Goal: Entertainment & Leisure: Consume media (video, audio)

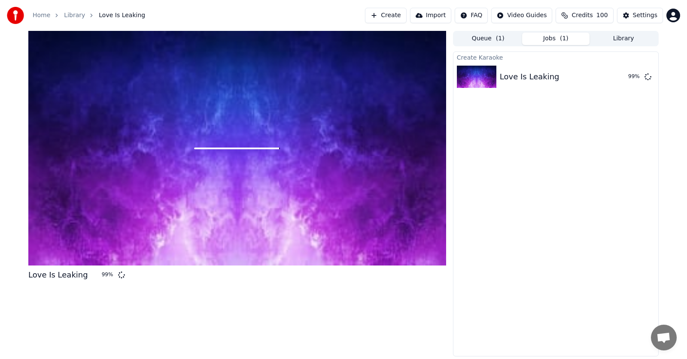
click at [343, 180] on div at bounding box center [237, 148] width 418 height 235
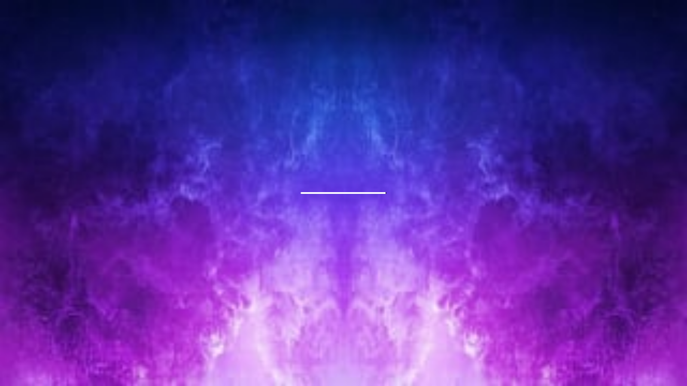
click at [268, 179] on div at bounding box center [343, 193] width 687 height 386
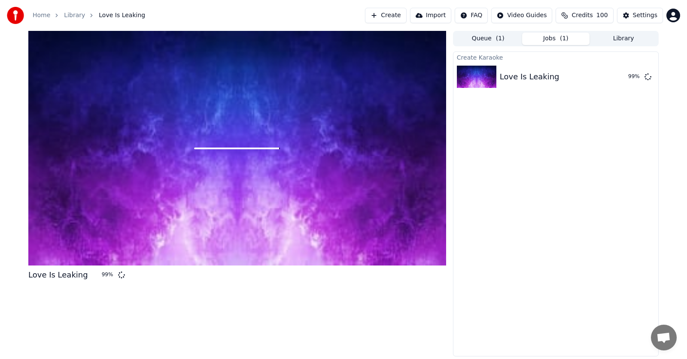
click at [268, 169] on div at bounding box center [237, 148] width 418 height 235
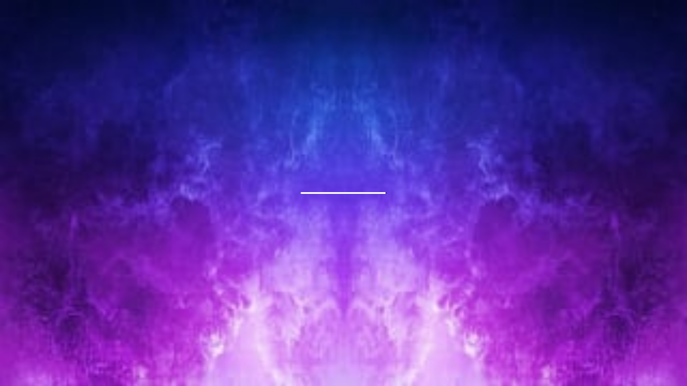
click at [269, 179] on div at bounding box center [343, 193] width 687 height 386
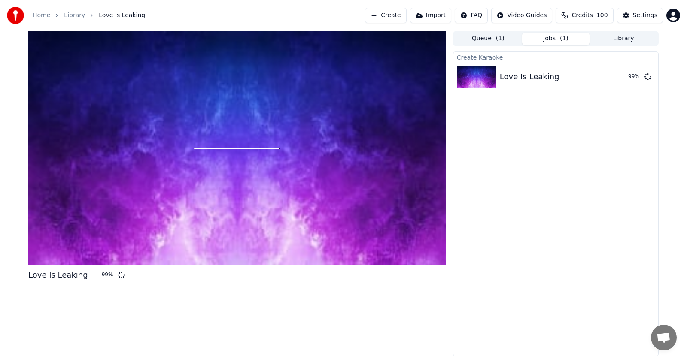
click at [244, 190] on div at bounding box center [237, 148] width 418 height 235
click at [246, 190] on div at bounding box center [237, 148] width 418 height 235
click at [246, 189] on div at bounding box center [237, 148] width 418 height 235
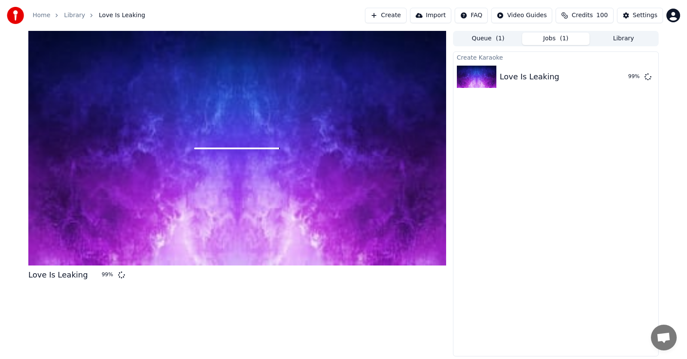
drag, startPoint x: 246, startPoint y: 189, endPoint x: 246, endPoint y: 199, distance: 9.9
click at [246, 189] on div at bounding box center [237, 148] width 418 height 235
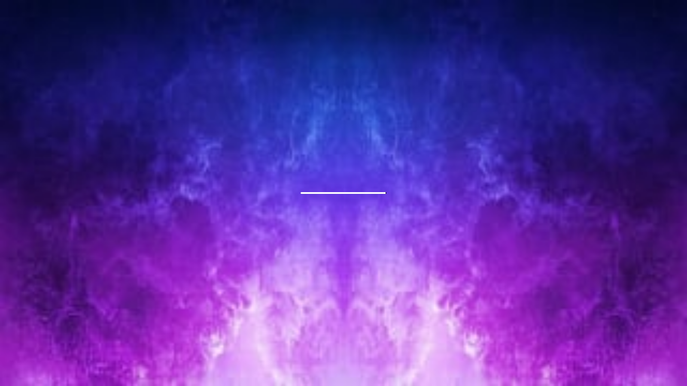
click at [246, 197] on div at bounding box center [343, 193] width 687 height 386
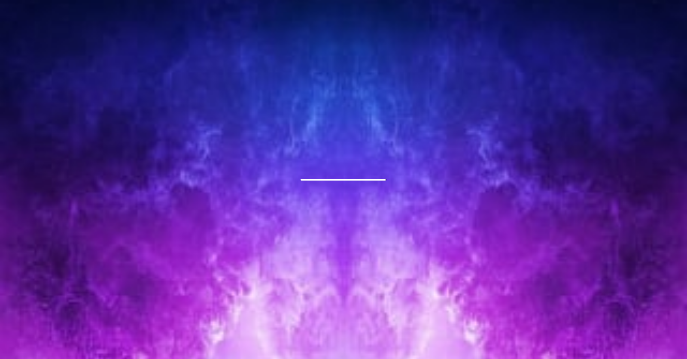
click at [221, 184] on div at bounding box center [343, 180] width 687 height 386
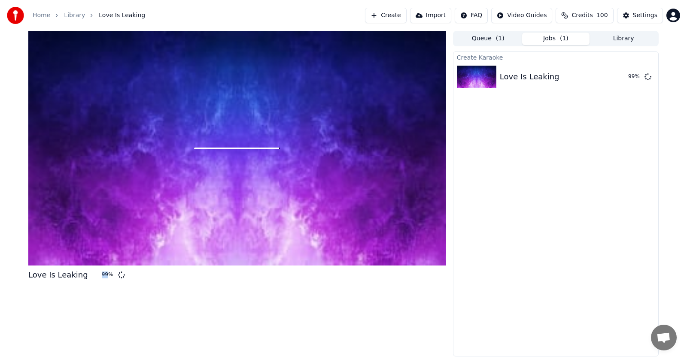
click at [221, 184] on div at bounding box center [237, 148] width 418 height 235
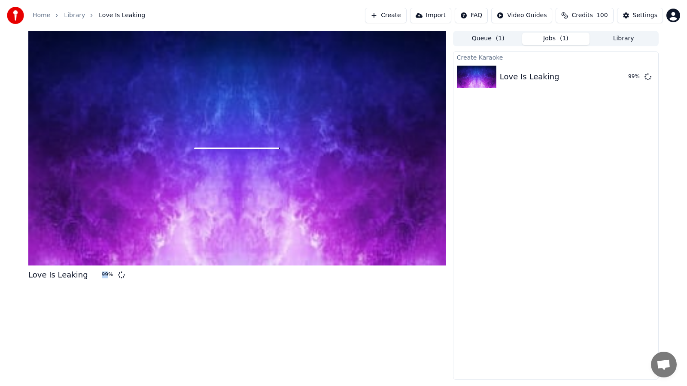
click at [221, 194] on div at bounding box center [237, 148] width 418 height 235
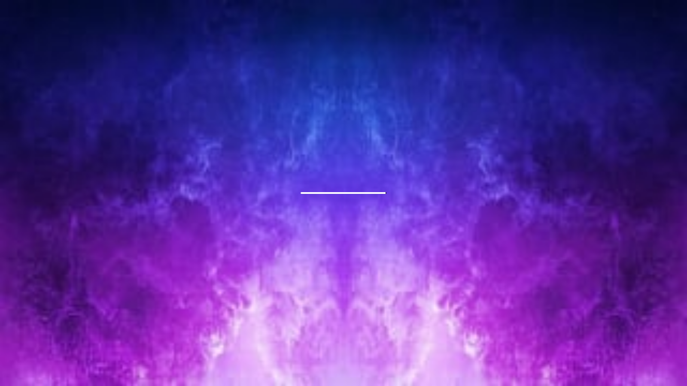
click at [221, 194] on div at bounding box center [343, 193] width 687 height 386
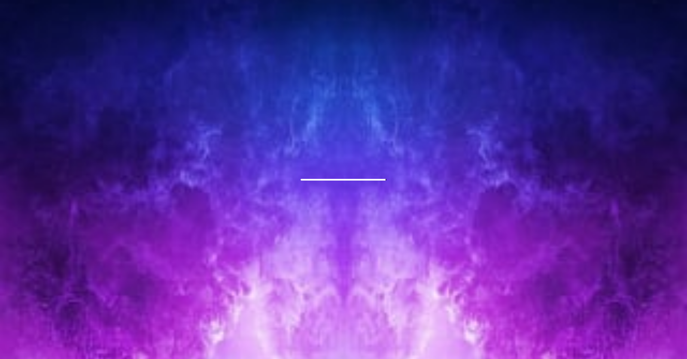
click at [221, 184] on div at bounding box center [343, 180] width 687 height 386
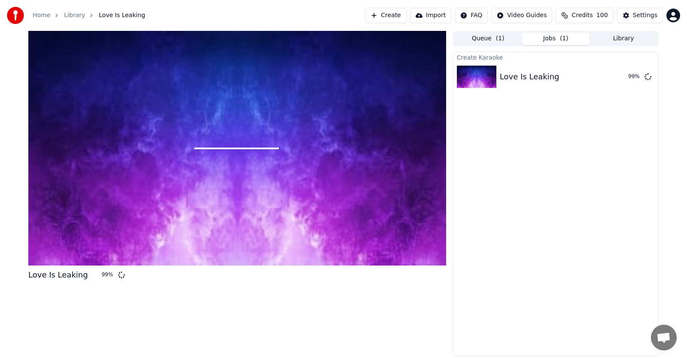
click at [218, 172] on div at bounding box center [237, 148] width 418 height 235
click at [217, 186] on div at bounding box center [237, 148] width 418 height 235
drag, startPoint x: 217, startPoint y: 186, endPoint x: 217, endPoint y: 196, distance: 9.9
click at [217, 186] on div at bounding box center [237, 148] width 418 height 235
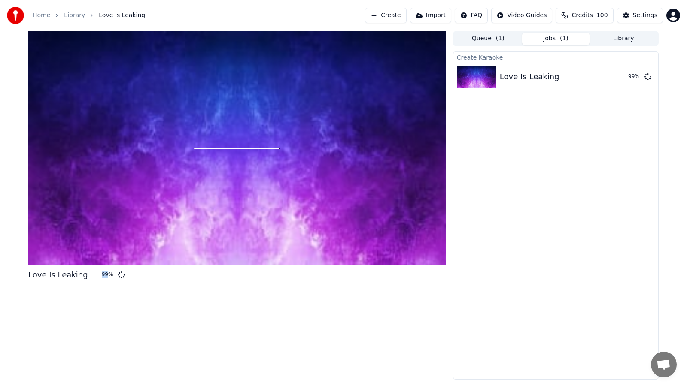
click at [217, 196] on div at bounding box center [237, 148] width 418 height 235
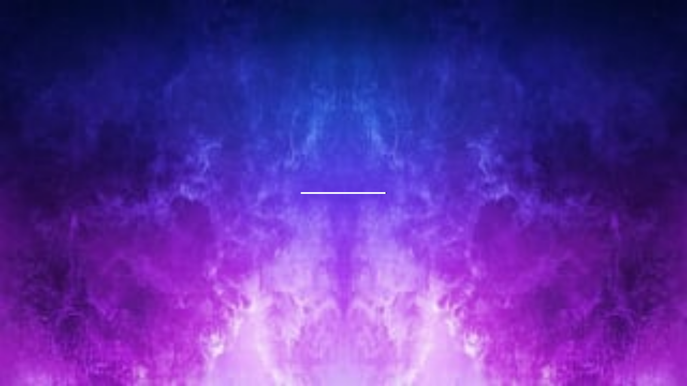
click at [217, 196] on div at bounding box center [343, 193] width 687 height 386
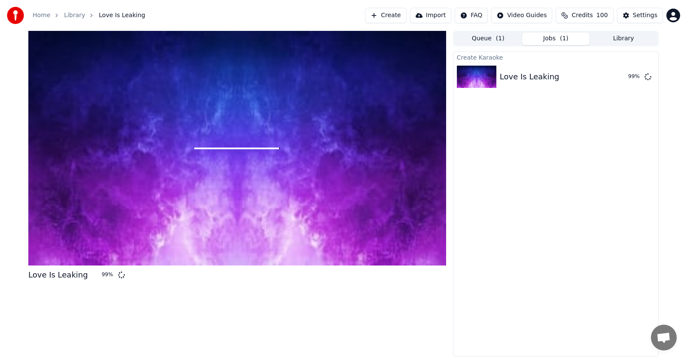
click at [528, 36] on button "Jobs ( 1 )" at bounding box center [556, 39] width 68 height 12
click at [618, 34] on button "Library" at bounding box center [623, 39] width 68 height 12
click at [560, 36] on button "Jobs ( 1 )" at bounding box center [556, 39] width 68 height 12
click at [609, 36] on button "Library" at bounding box center [623, 39] width 68 height 12
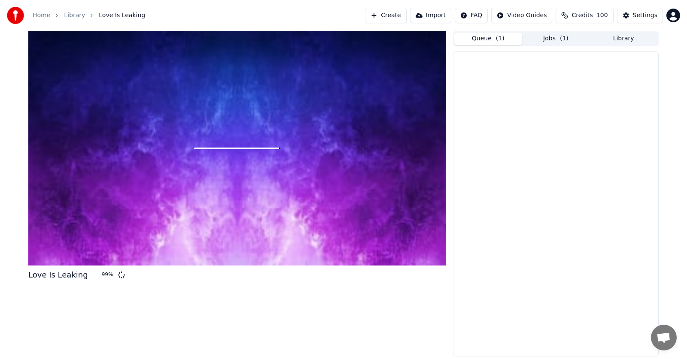
click at [480, 39] on button "Queue ( 1 )" at bounding box center [488, 39] width 68 height 12
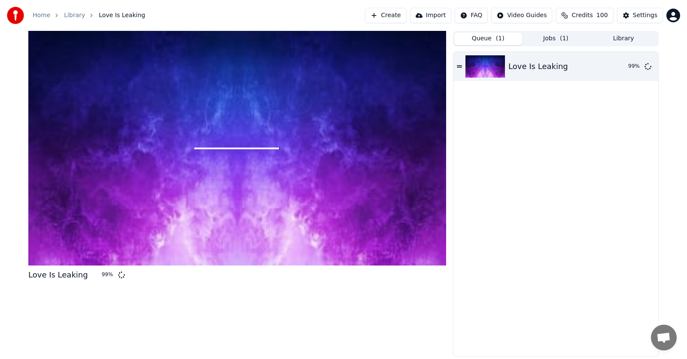
click at [541, 36] on button "Jobs ( 1 )" at bounding box center [556, 39] width 68 height 12
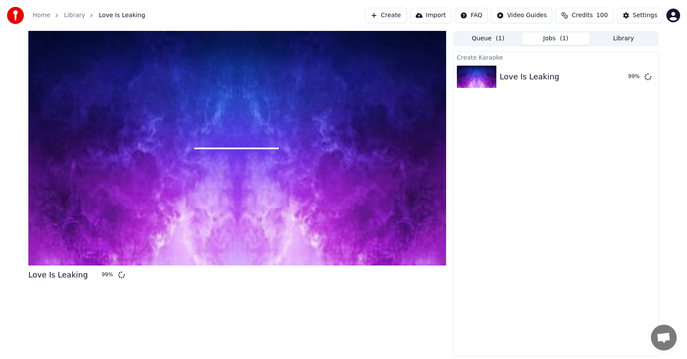
click at [500, 40] on span "( 1 )" at bounding box center [500, 38] width 9 height 9
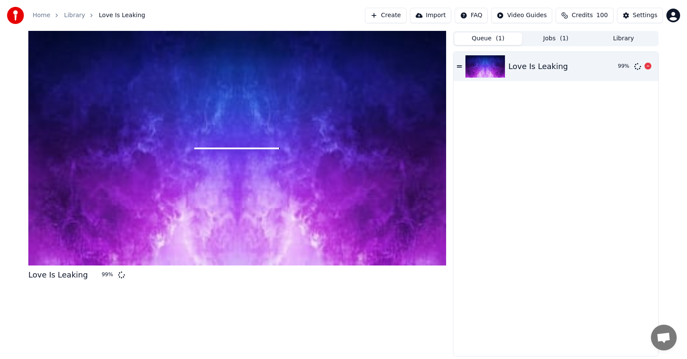
click at [458, 67] on icon at bounding box center [459, 67] width 5 height 6
click at [198, 176] on div at bounding box center [237, 148] width 418 height 235
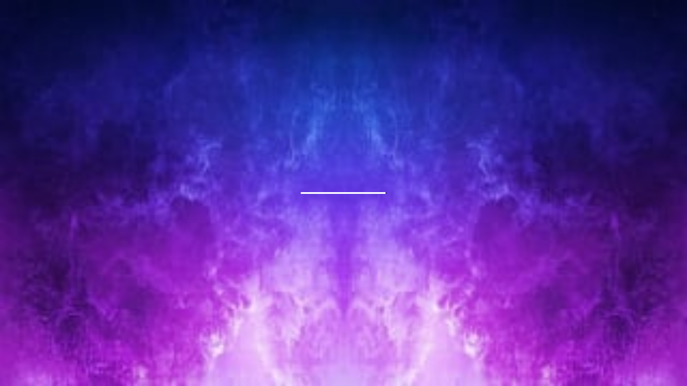
click at [198, 185] on div at bounding box center [343, 193] width 687 height 386
drag, startPoint x: 198, startPoint y: 185, endPoint x: 198, endPoint y: 176, distance: 9.9
click at [198, 185] on div at bounding box center [343, 193] width 687 height 386
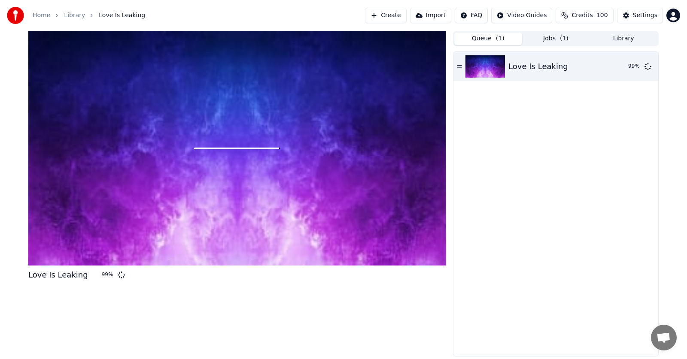
click at [198, 176] on div at bounding box center [237, 148] width 418 height 235
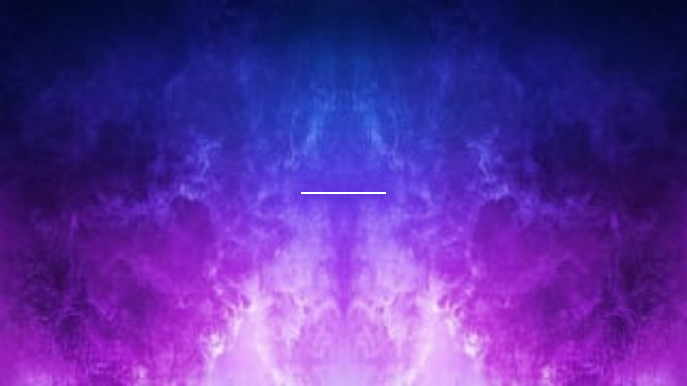
click at [328, 194] on div at bounding box center [343, 193] width 687 height 386
click at [324, 198] on div at bounding box center [343, 193] width 687 height 386
click at [281, 217] on div at bounding box center [343, 193] width 687 height 386
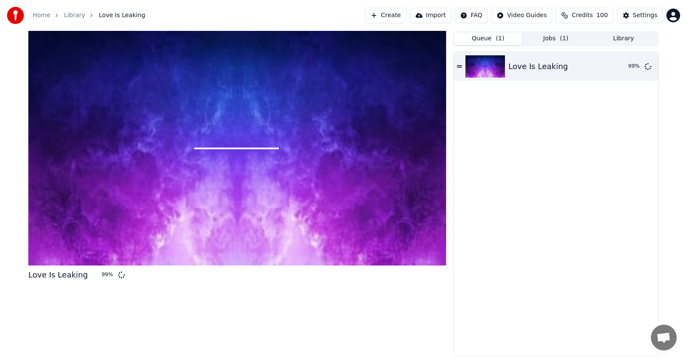
click at [281, 207] on div at bounding box center [237, 148] width 418 height 235
click at [504, 65] on img at bounding box center [484, 66] width 39 height 22
click at [573, 66] on div "Love Is Leaking" at bounding box center [559, 67] width 103 height 12
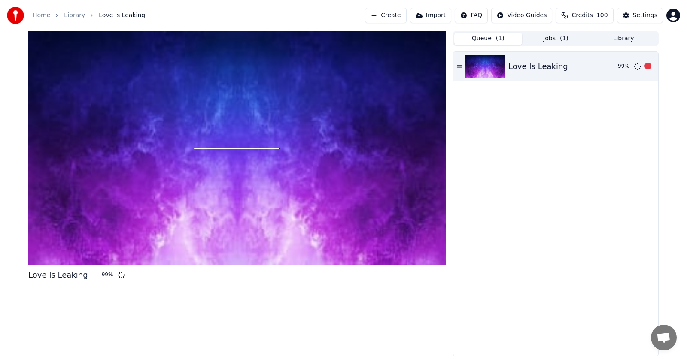
click at [571, 66] on div "Love Is Leaking" at bounding box center [559, 67] width 103 height 12
click at [570, 66] on div "Love Is Leaking" at bounding box center [559, 67] width 103 height 12
click at [569, 66] on div "Love Is Leaking" at bounding box center [559, 67] width 103 height 12
click at [600, 67] on div "Love Is Leaking" at bounding box center [559, 67] width 103 height 12
click at [632, 67] on div "99 %" at bounding box center [627, 66] width 27 height 10
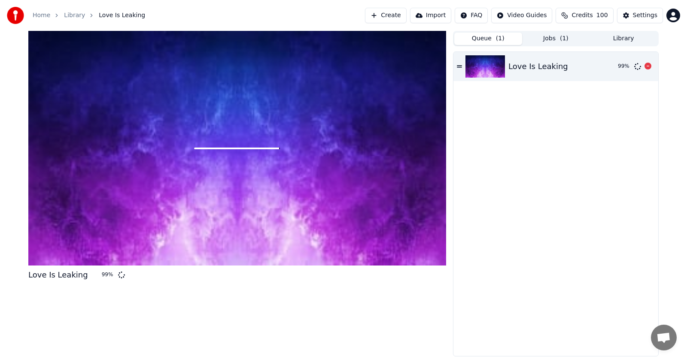
click at [460, 67] on icon at bounding box center [459, 67] width 5 height 6
click at [459, 67] on icon at bounding box center [459, 67] width 5 height 6
click at [673, 15] on html "Home Library Love Is Leaking Create Import FAQ Video Guides Credits 100 Setting…" at bounding box center [343, 179] width 687 height 359
click at [605, 51] on span "Billing" at bounding box center [612, 55] width 18 height 9
click at [48, 16] on link "Home" at bounding box center [42, 15] width 18 height 9
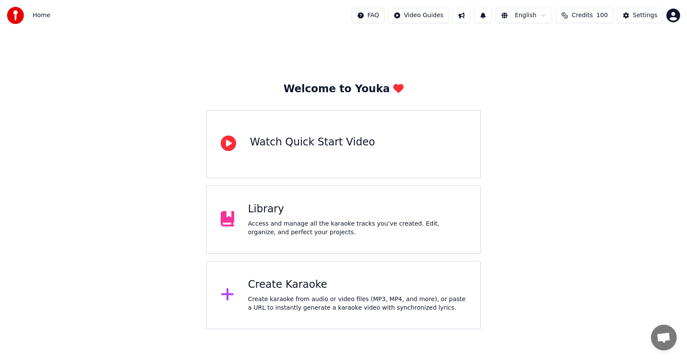
click at [230, 240] on div "Library Access and manage all the karaoke tracks you’ve created. Edit, organize…" at bounding box center [343, 219] width 275 height 69
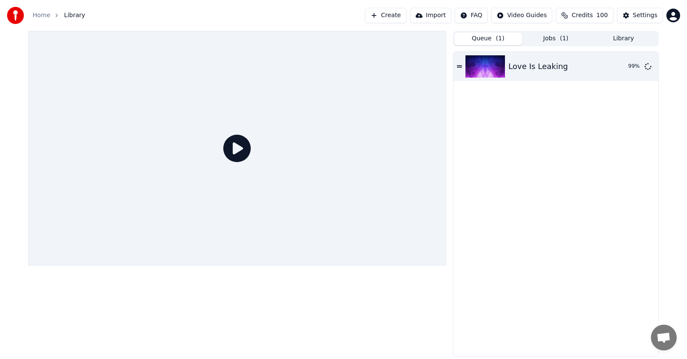
click at [239, 148] on icon at bounding box center [236, 148] width 27 height 27
click at [381, 197] on div at bounding box center [237, 148] width 418 height 235
drag, startPoint x: 381, startPoint y: 197, endPoint x: 381, endPoint y: 207, distance: 9.9
click at [381, 197] on div at bounding box center [237, 148] width 418 height 235
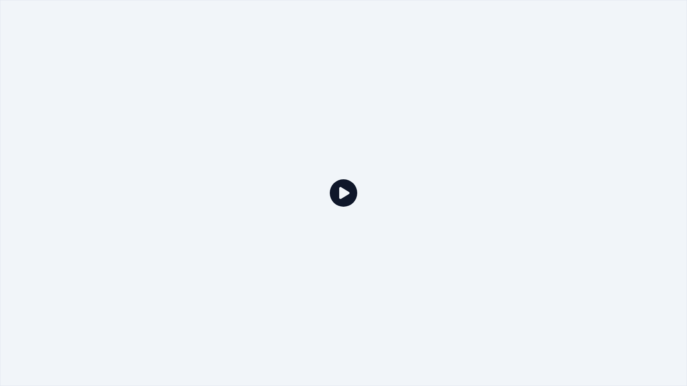
click at [379, 207] on div at bounding box center [343, 193] width 687 height 386
drag, startPoint x: 379, startPoint y: 207, endPoint x: 379, endPoint y: 197, distance: 9.9
click at [379, 207] on div at bounding box center [343, 193] width 687 height 386
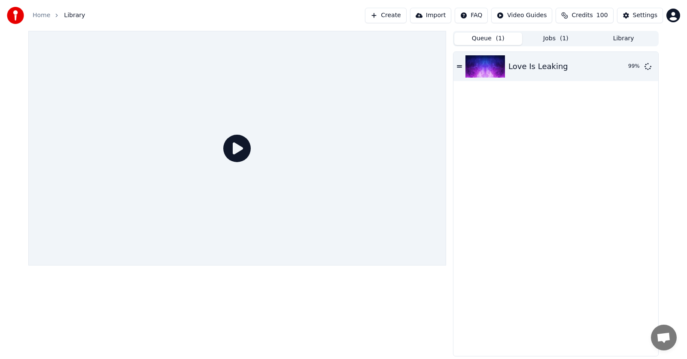
click at [42, 15] on link "Home" at bounding box center [42, 15] width 18 height 9
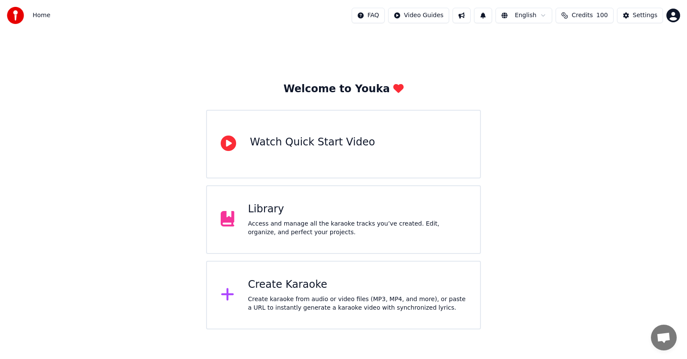
click at [282, 209] on div "Library" at bounding box center [357, 210] width 218 height 14
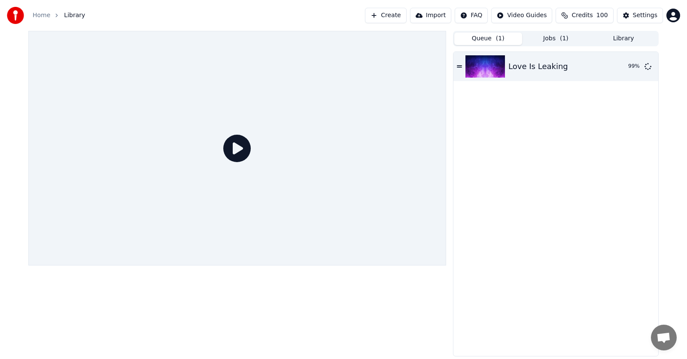
click at [240, 146] on icon at bounding box center [236, 148] width 27 height 27
click at [471, 71] on img at bounding box center [484, 66] width 39 height 22
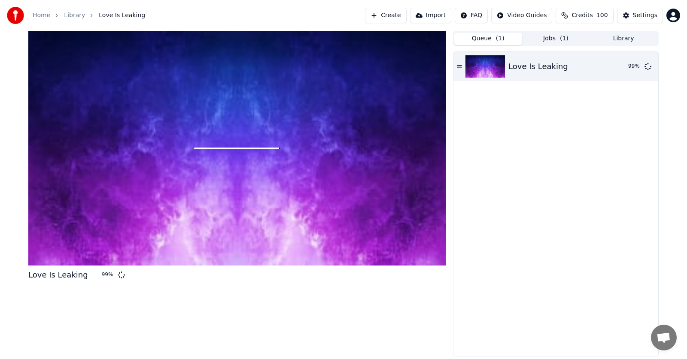
click at [352, 160] on div at bounding box center [237, 148] width 418 height 235
drag, startPoint x: 352, startPoint y: 160, endPoint x: 352, endPoint y: 170, distance: 9.9
click at [352, 160] on div at bounding box center [237, 148] width 418 height 235
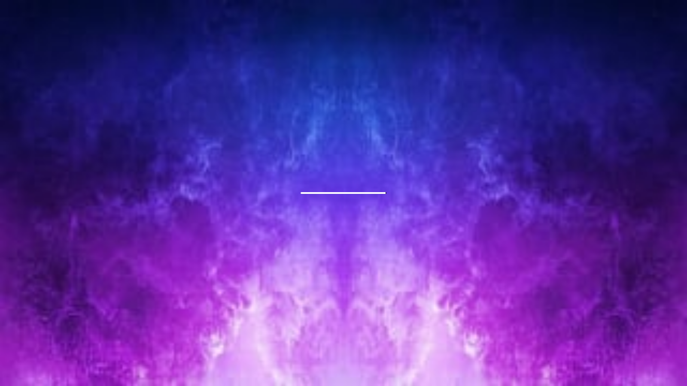
click at [352, 170] on div at bounding box center [343, 193] width 687 height 386
drag, startPoint x: 352, startPoint y: 170, endPoint x: 352, endPoint y: 160, distance: 9.9
click at [352, 170] on div at bounding box center [343, 193] width 687 height 386
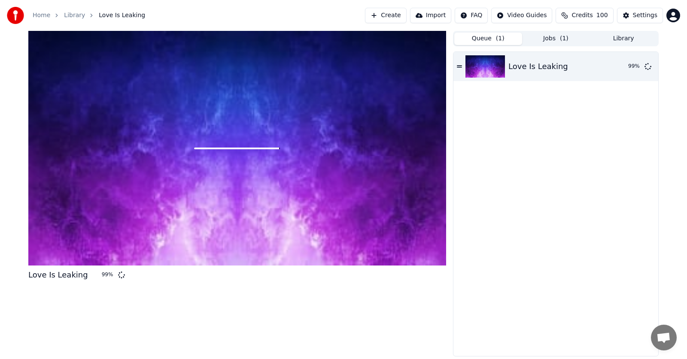
click at [352, 159] on div at bounding box center [237, 148] width 418 height 235
click at [41, 18] on link "Home" at bounding box center [42, 15] width 18 height 9
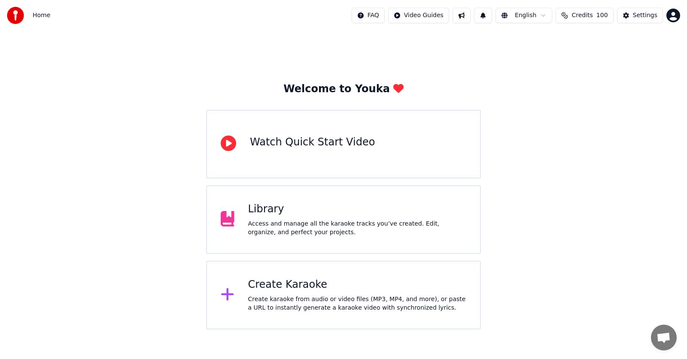
click at [292, 292] on div "Create Karaoke Create karaoke from audio or video files (MP3, MP4, and more), o…" at bounding box center [357, 295] width 218 height 34
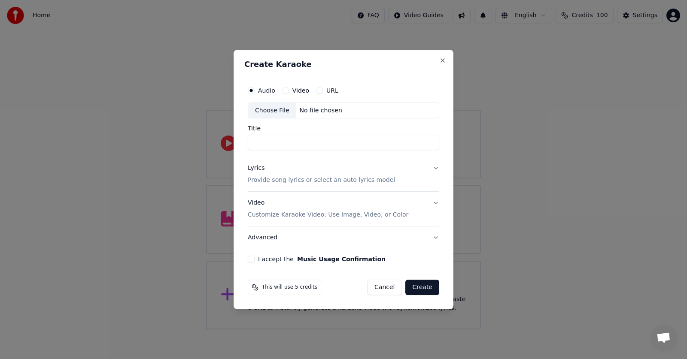
click at [440, 64] on h2 "Create Karaoke" at bounding box center [343, 65] width 198 height 8
click at [443, 60] on button "Close" at bounding box center [442, 60] width 7 height 7
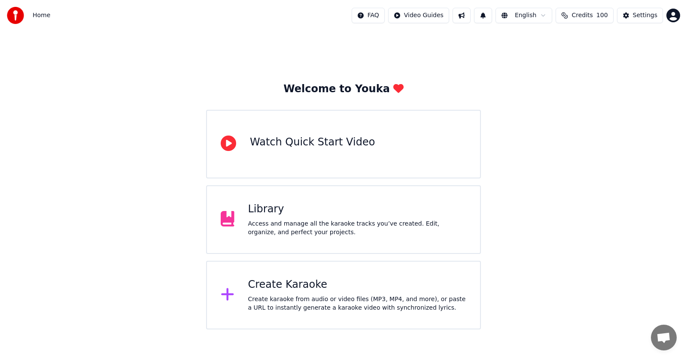
click at [327, 211] on div "Library" at bounding box center [357, 210] width 218 height 14
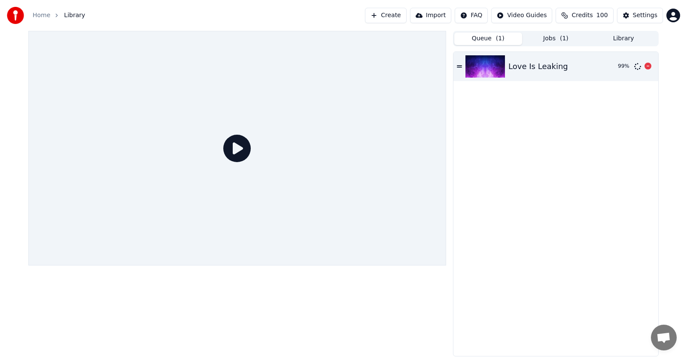
click at [508, 62] on div at bounding box center [486, 66] width 43 height 22
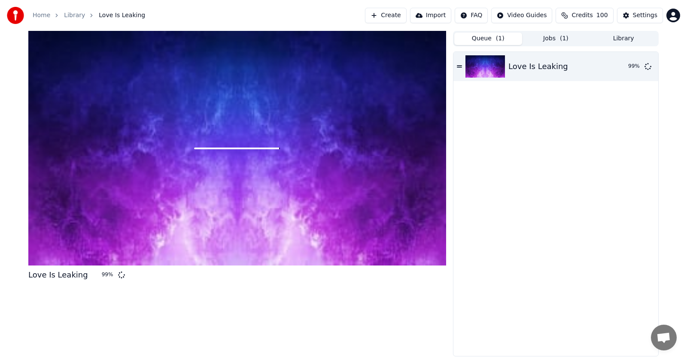
click at [109, 275] on div "99 %" at bounding box center [111, 275] width 27 height 7
click at [116, 275] on icon at bounding box center [121, 275] width 10 height 10
click at [117, 275] on icon at bounding box center [121, 274] width 9 height 9
click at [58, 274] on div "Love Is Leaking" at bounding box center [58, 275] width 60 height 12
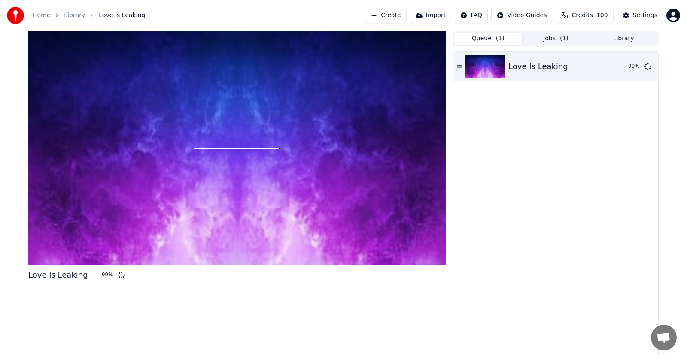
click at [102, 272] on div "99 %" at bounding box center [108, 275] width 13 height 7
click at [228, 148] on span at bounding box center [236, 149] width 85 height 2
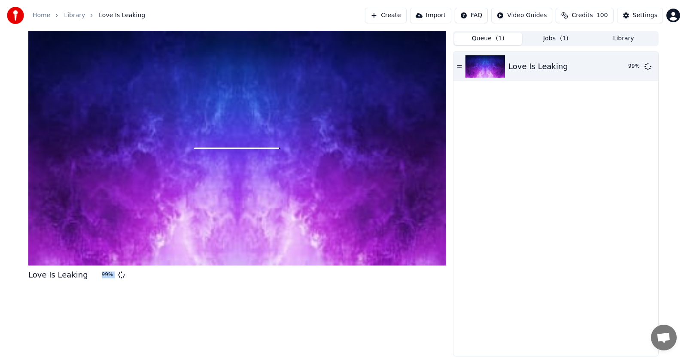
click at [228, 148] on span at bounding box center [236, 149] width 85 height 2
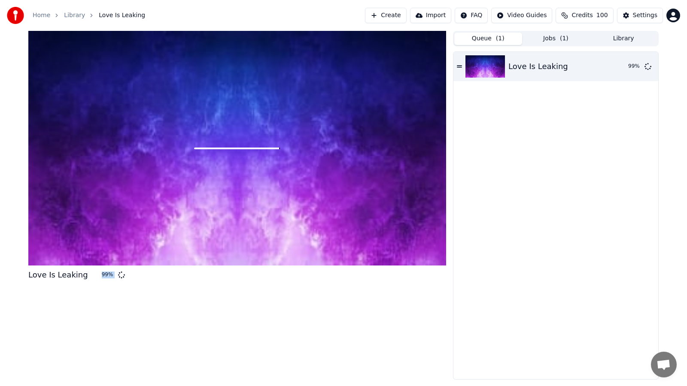
click at [228, 158] on div at bounding box center [237, 148] width 418 height 235
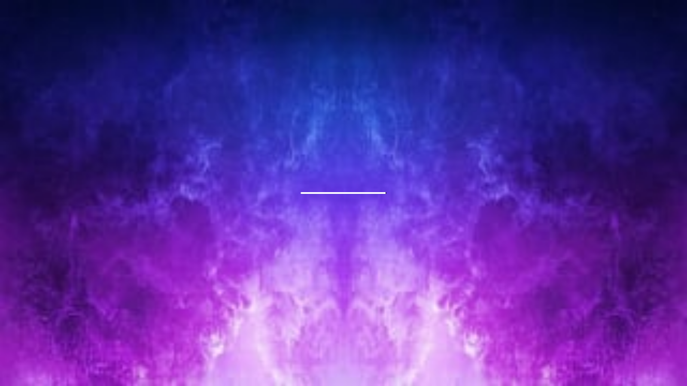
click at [228, 158] on div at bounding box center [343, 193] width 687 height 386
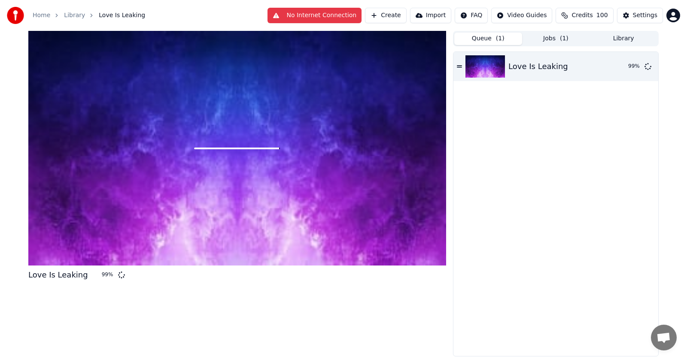
click at [501, 150] on div "Love Is Leaking 99 %" at bounding box center [555, 204] width 205 height 304
